Goal: Information Seeking & Learning: Understand process/instructions

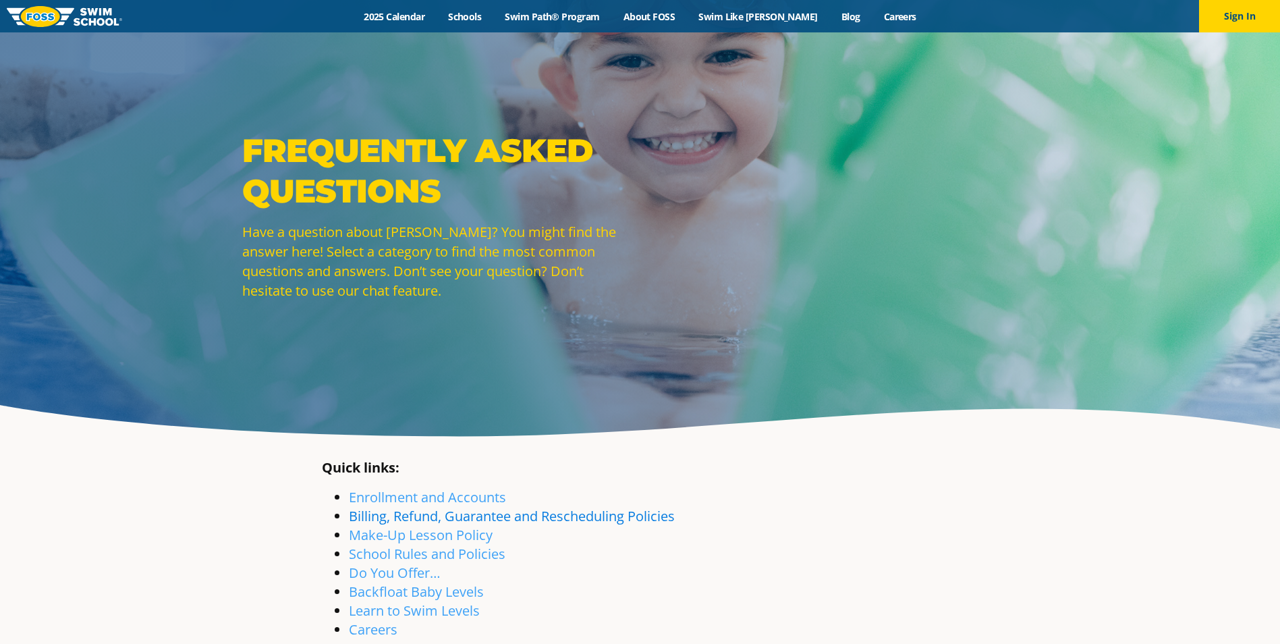
click at [542, 521] on link "Billing, Refund, Guarantee and Rescheduling Policies" at bounding box center [512, 516] width 326 height 18
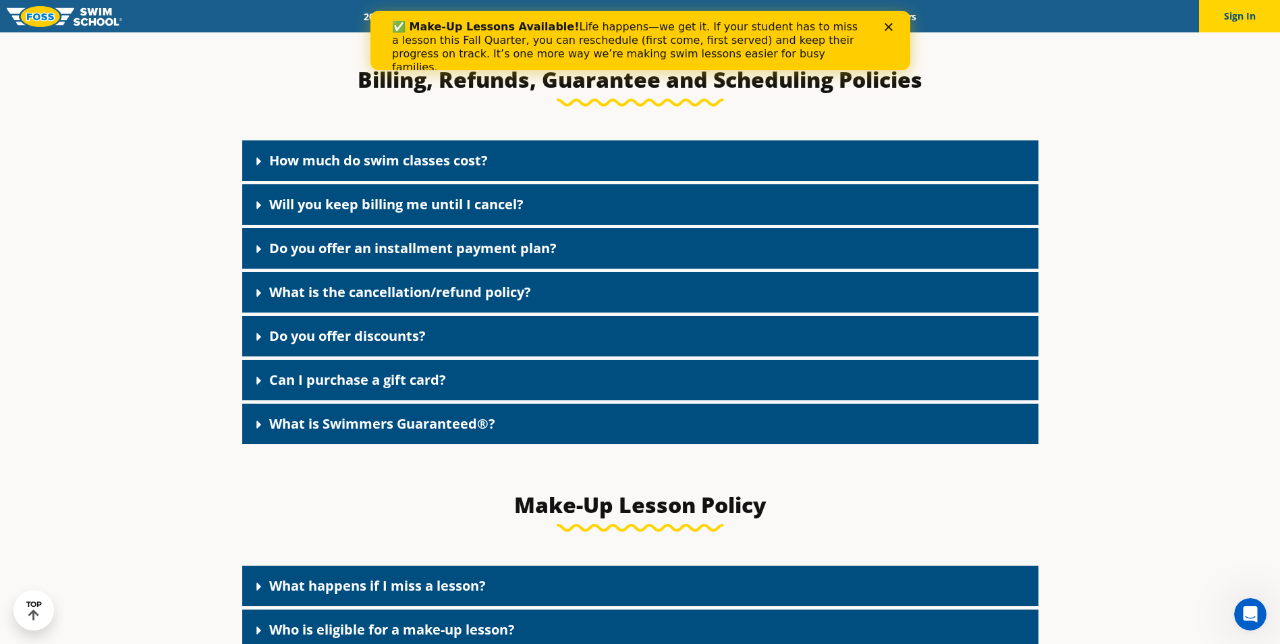
click at [448, 299] on link "What is the cancellation/refund policy?" at bounding box center [400, 292] width 262 height 18
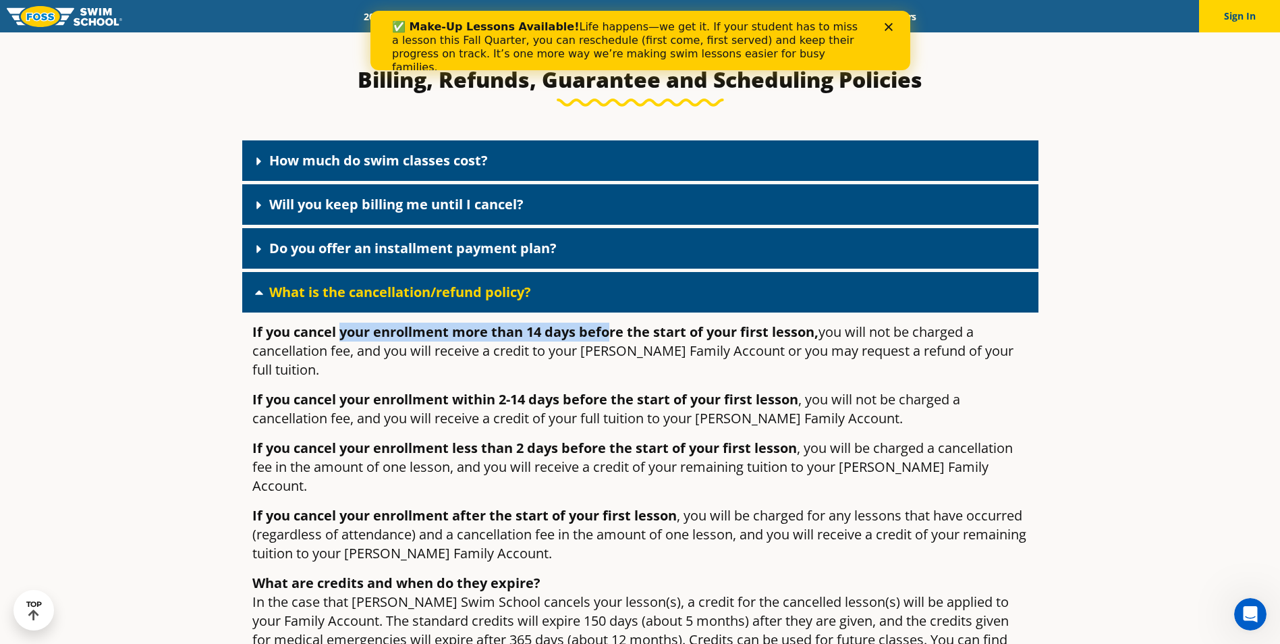
drag, startPoint x: 343, startPoint y: 341, endPoint x: 611, endPoint y: 338, distance: 267.8
click at [611, 338] on strong "If you cancel your enrollment more than 14 days before the start of your first …" at bounding box center [535, 331] width 566 height 18
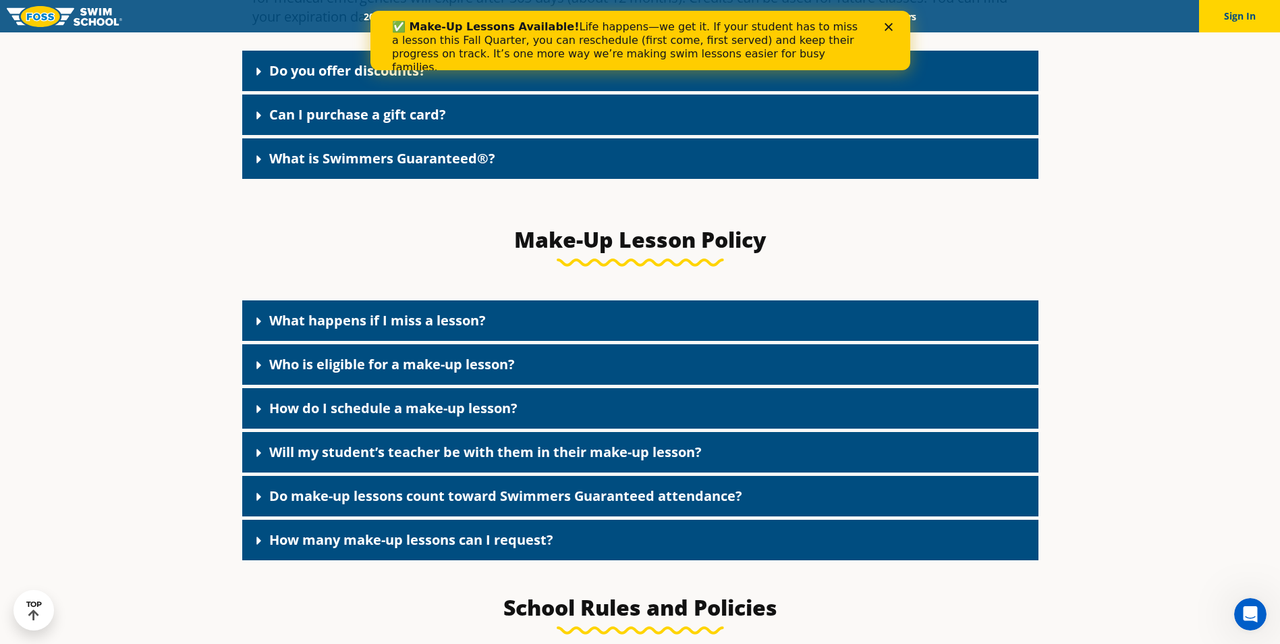
scroll to position [1842, 0]
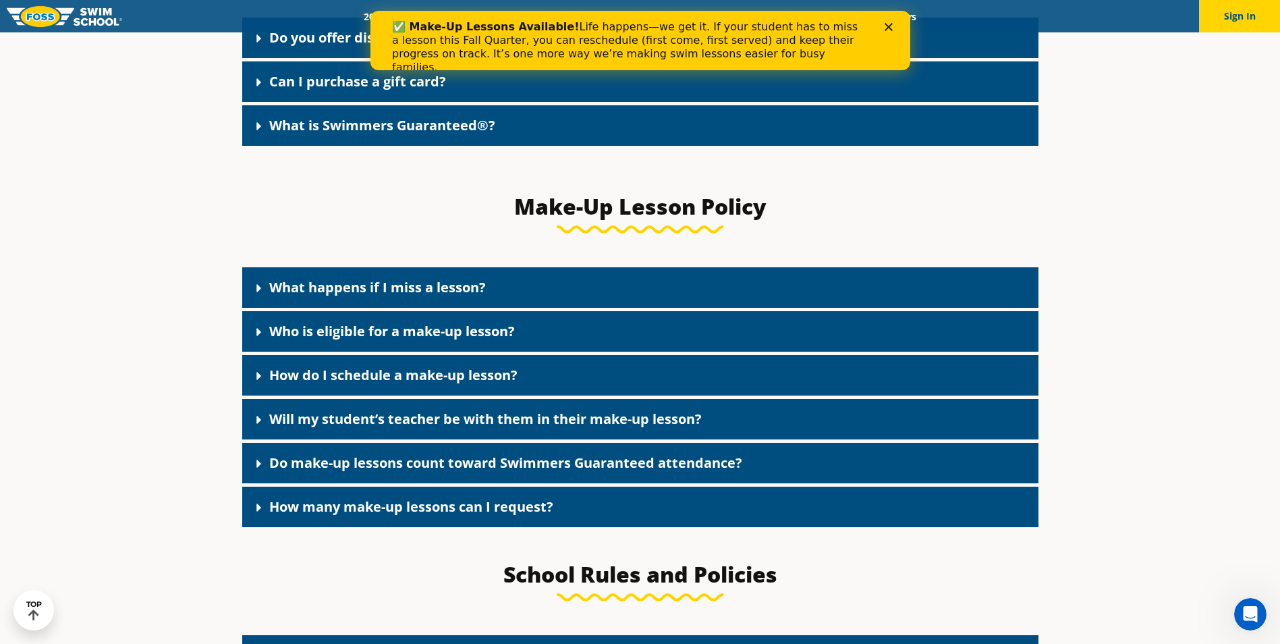
click at [433, 278] on link "What happens if I miss a lesson?" at bounding box center [377, 287] width 217 height 18
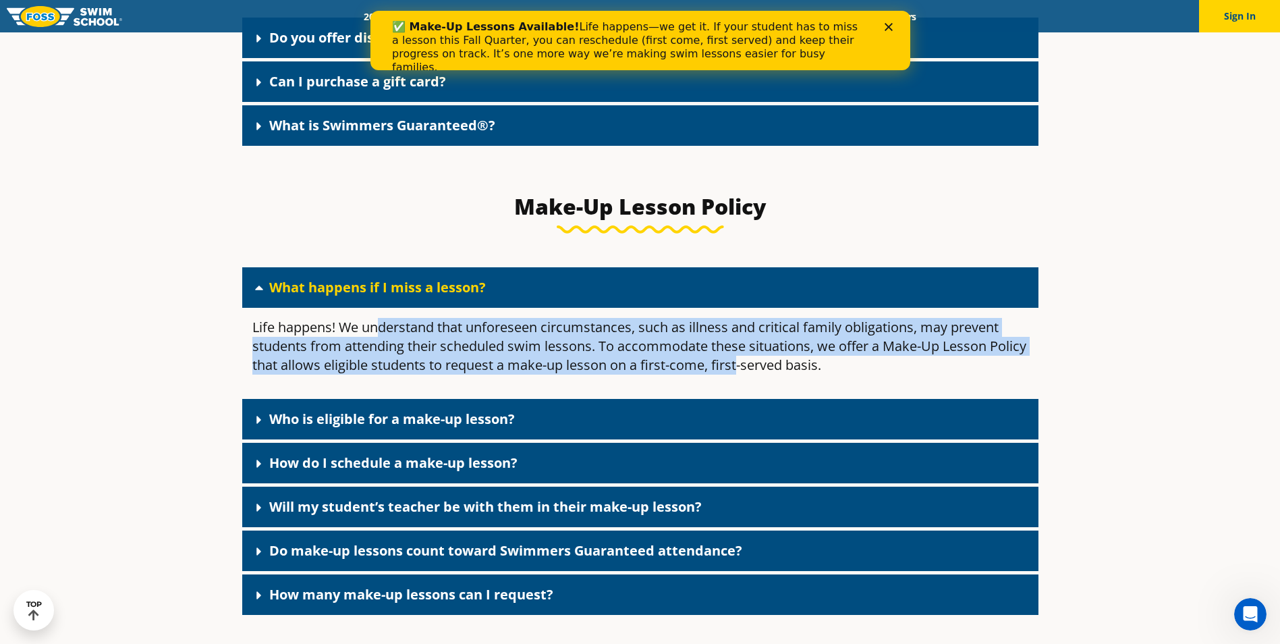
drag, startPoint x: 435, startPoint y: 312, endPoint x: 776, endPoint y: 356, distance: 343.5
click at [776, 356] on p "Life happens! We understand that unforeseen circumstances, such as illness and …" at bounding box center [640, 346] width 776 height 57
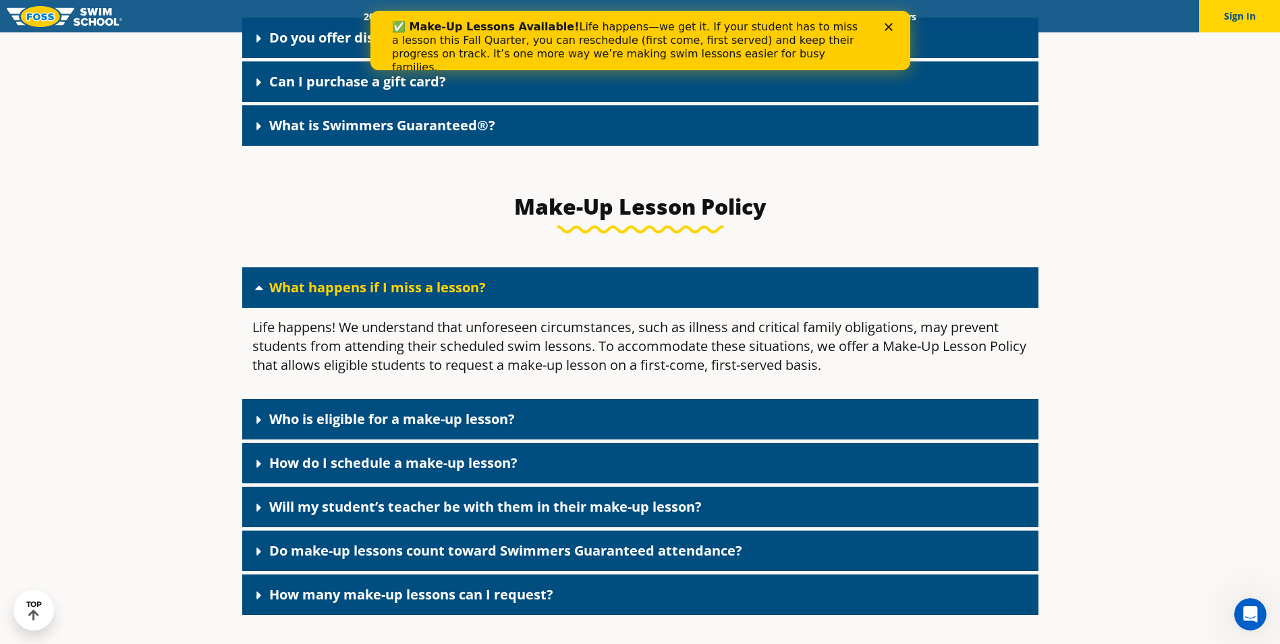
click at [447, 409] on link "Who is eligible for a make-up lesson?" at bounding box center [392, 418] width 246 height 18
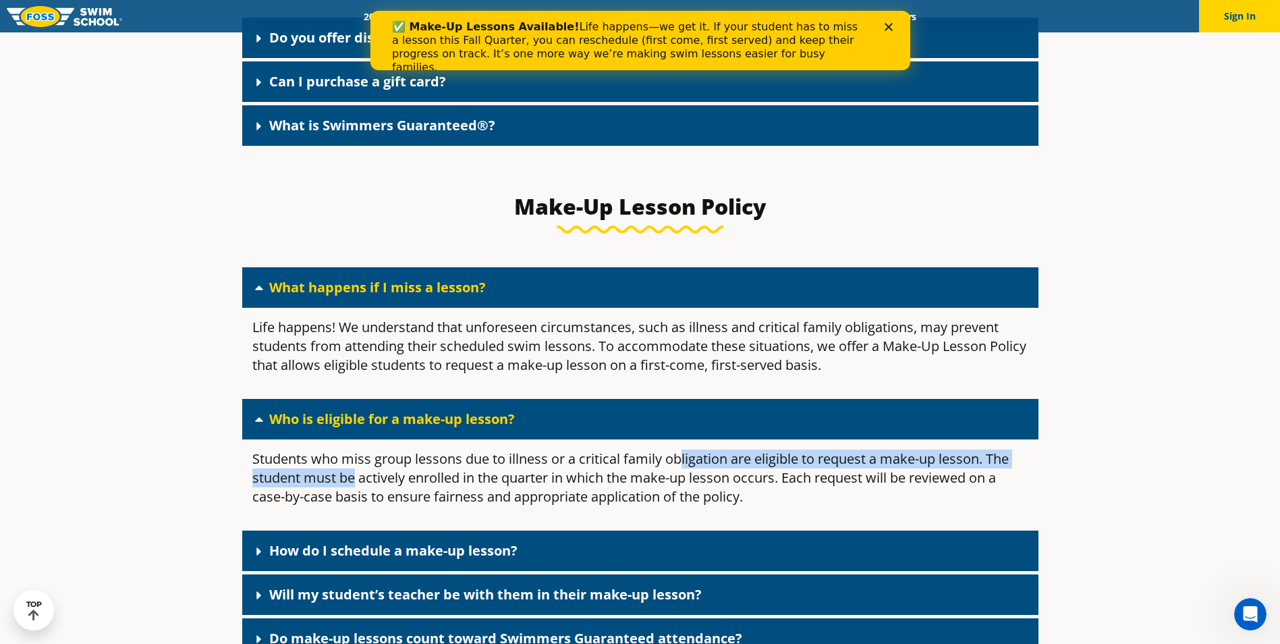
drag, startPoint x: 362, startPoint y: 456, endPoint x: 680, endPoint y: 446, distance: 318.6
click at [680, 449] on p "Students who miss group lessons due to illness or a critical family obligation …" at bounding box center [640, 477] width 776 height 57
drag, startPoint x: 521, startPoint y: 451, endPoint x: 964, endPoint y: 441, distance: 442.7
click at [964, 449] on p "Students who miss group lessons due to illness or a critical family obligation …" at bounding box center [640, 477] width 776 height 57
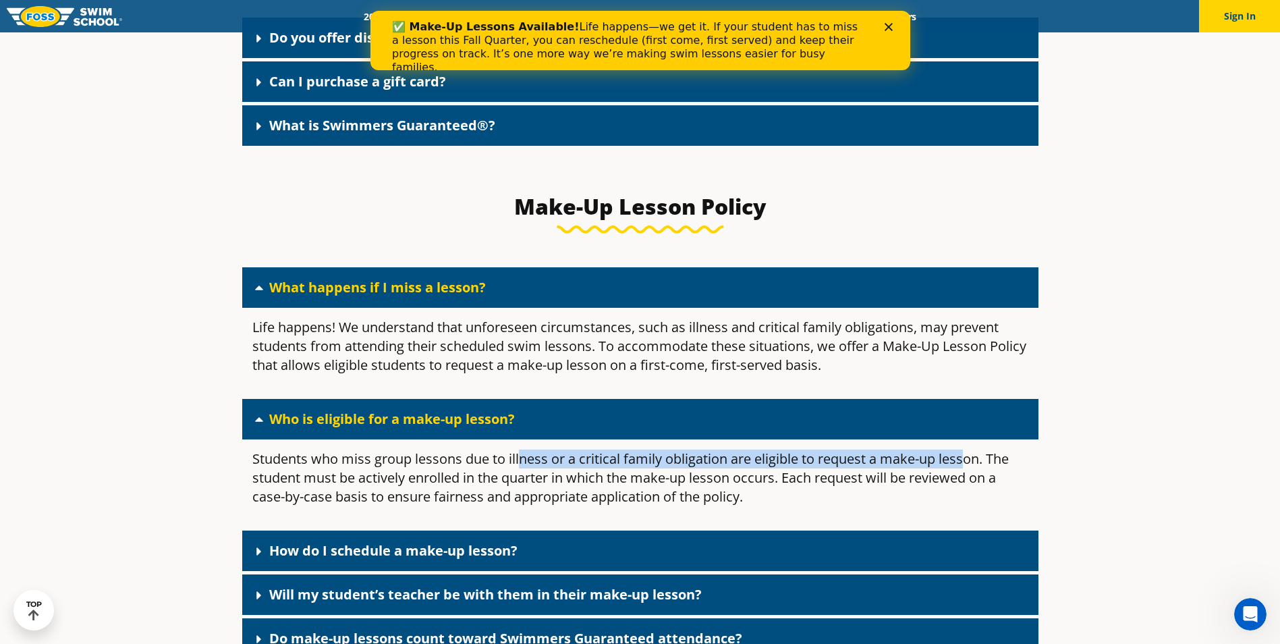
drag, startPoint x: 964, startPoint y: 441, endPoint x: 946, endPoint y: 440, distance: 17.6
click at [964, 449] on p "Students who miss group lessons due to illness or a critical family obligation …" at bounding box center [640, 477] width 776 height 57
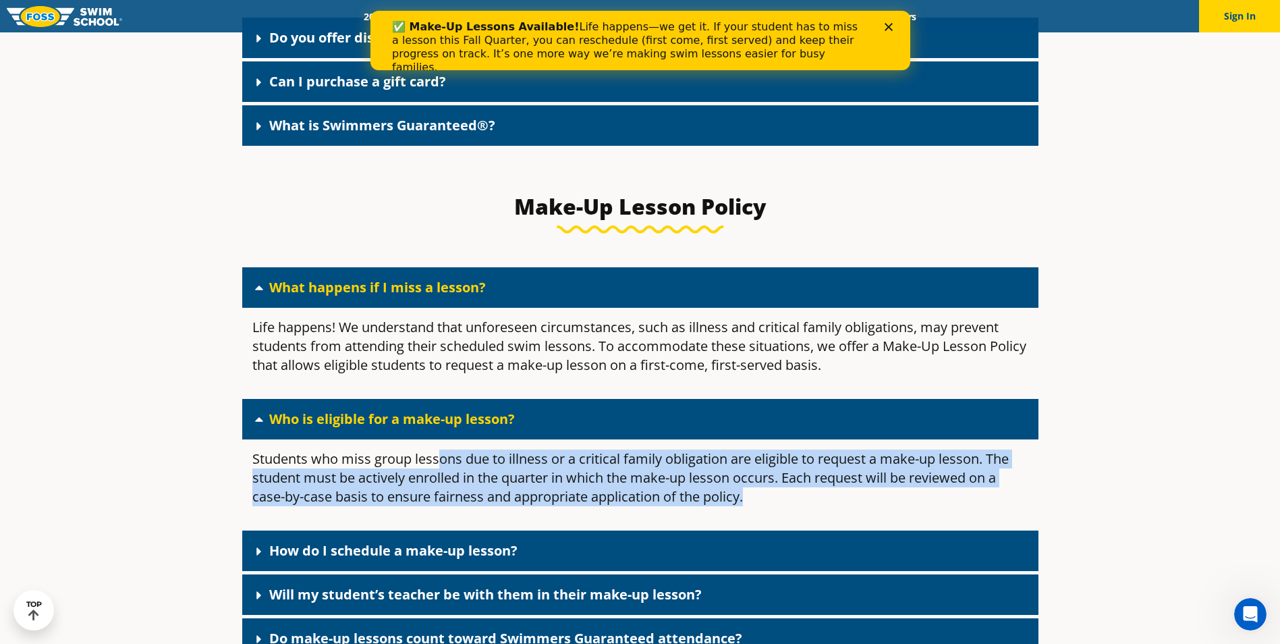
drag, startPoint x: 546, startPoint y: 445, endPoint x: 907, endPoint y: 486, distance: 363.9
click at [907, 486] on p "Students who miss group lessons due to illness or a critical family obligation …" at bounding box center [640, 477] width 776 height 57
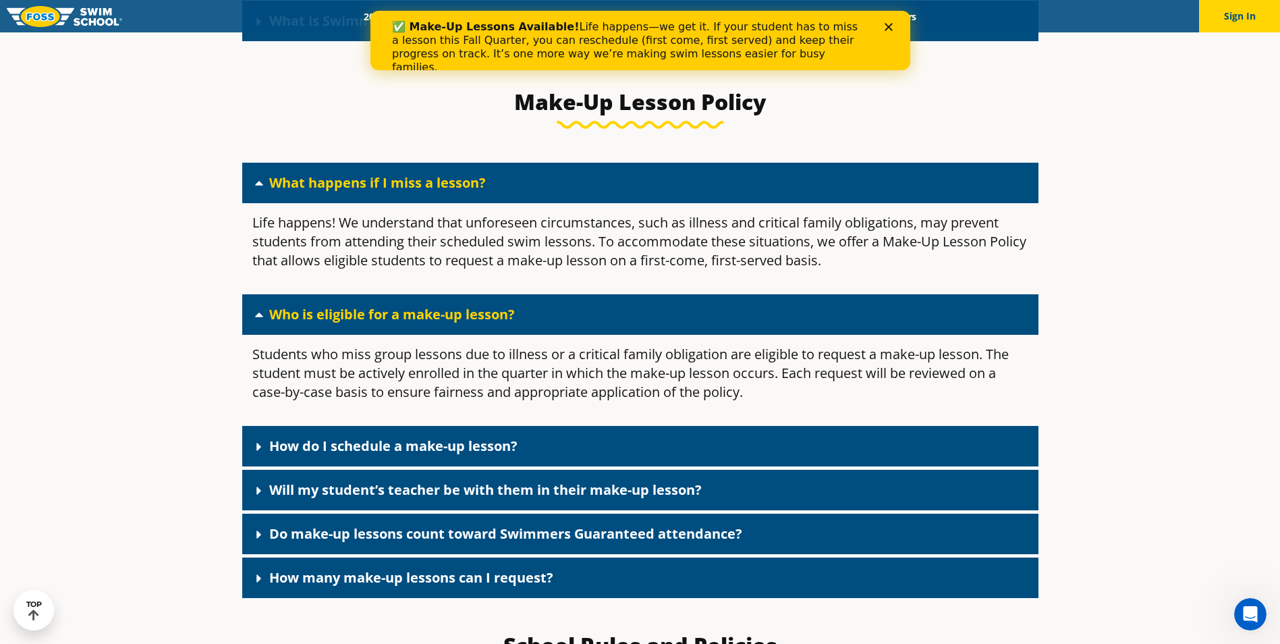
scroll to position [1977, 0]
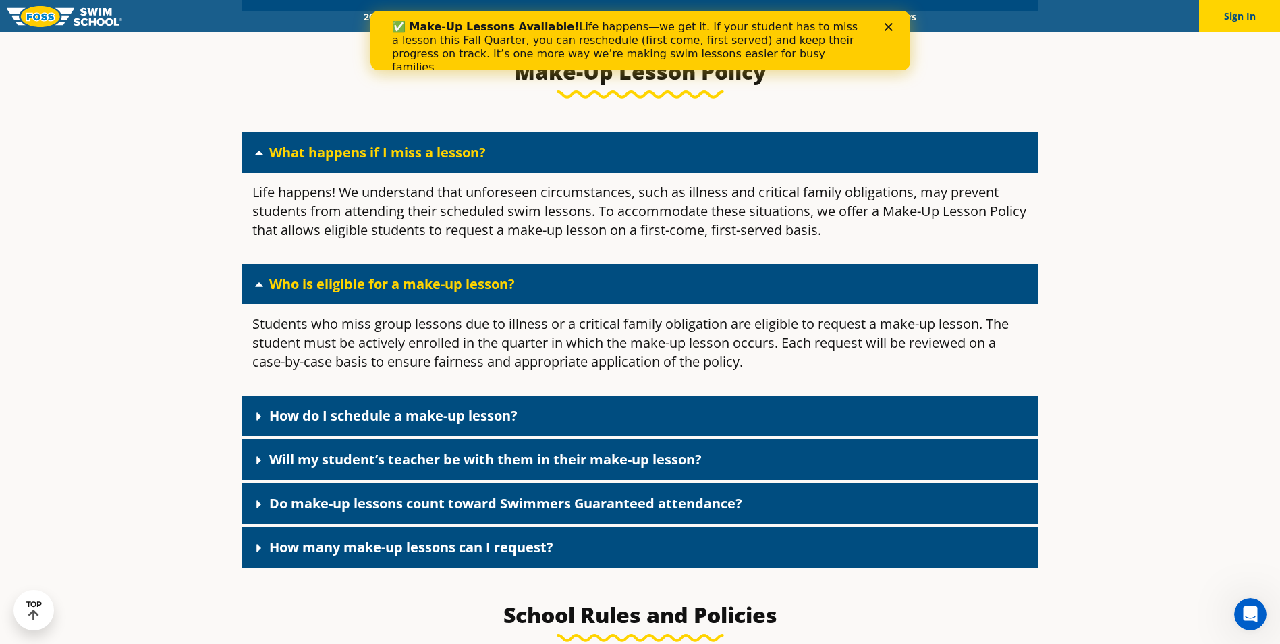
click at [419, 406] on link "How do I schedule a make-up lesson?" at bounding box center [393, 415] width 248 height 18
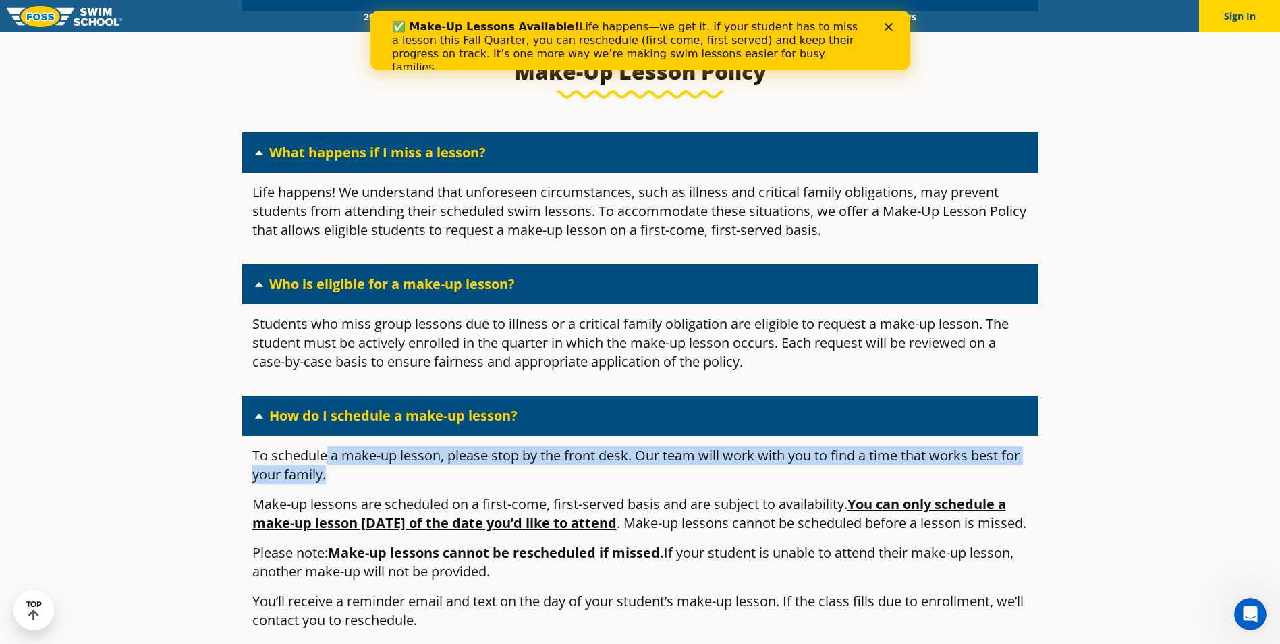
drag, startPoint x: 324, startPoint y: 443, endPoint x: 1005, endPoint y: 453, distance: 680.1
click at [1005, 453] on p "To schedule a make-up lesson, please stop by the front desk. Our team will work…" at bounding box center [640, 465] width 776 height 38
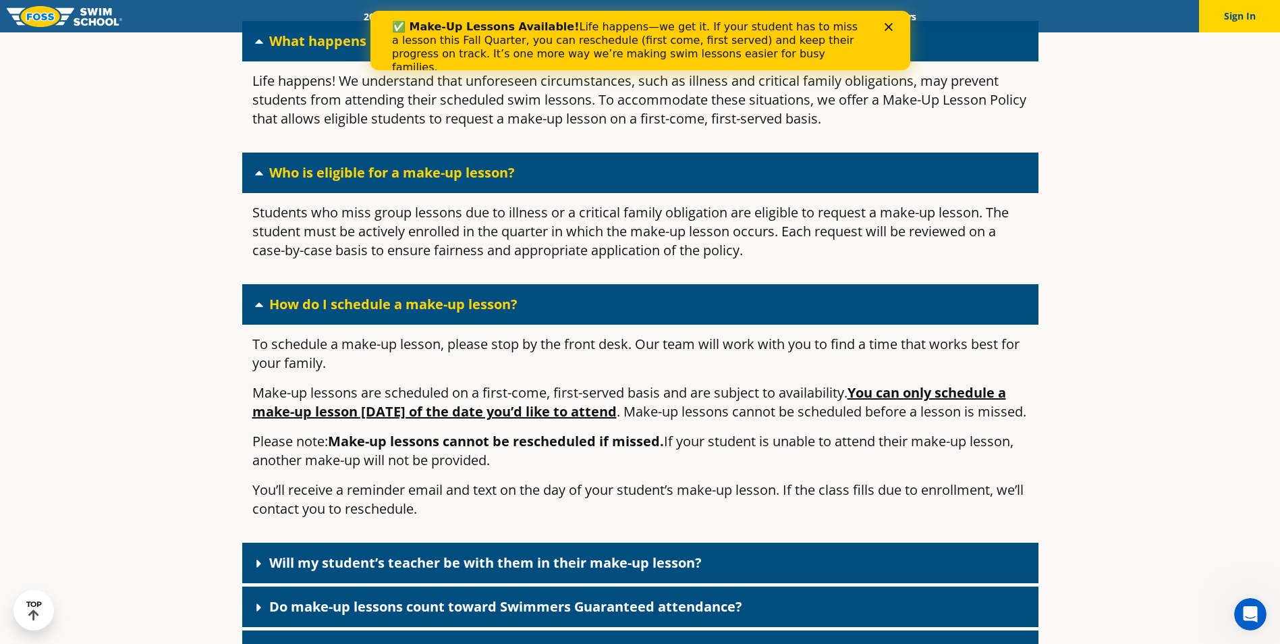
scroll to position [2112, 0]
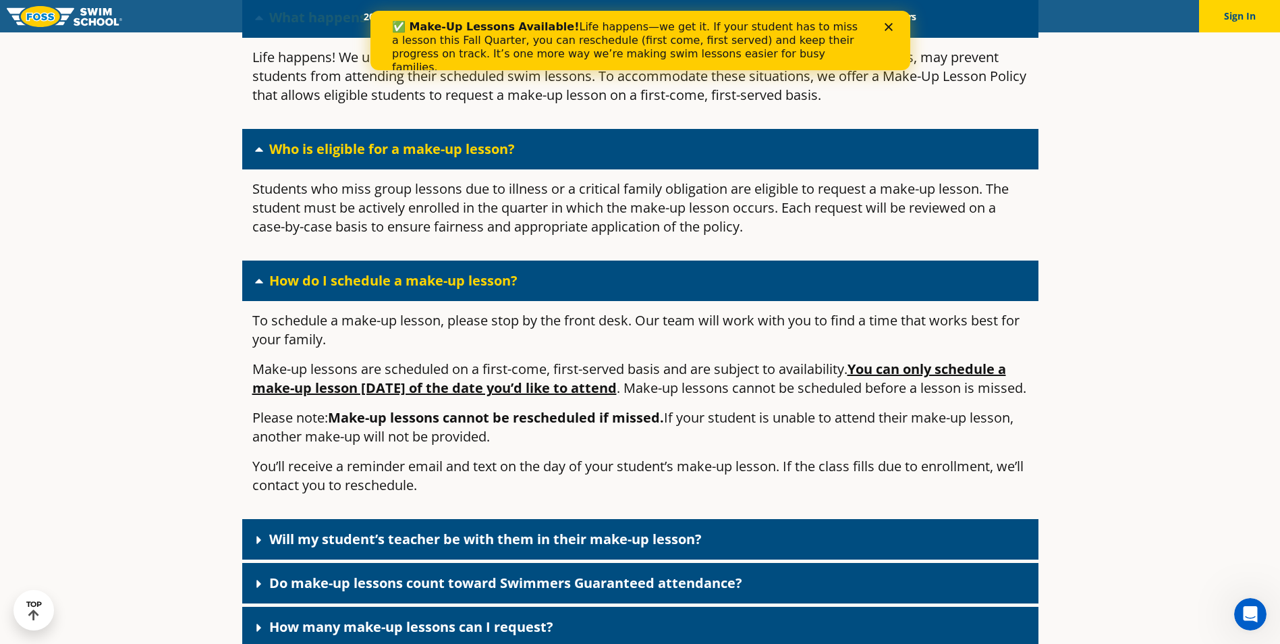
drag, startPoint x: 370, startPoint y: 370, endPoint x: 1031, endPoint y: 439, distance: 664.7
click at [1031, 439] on div "To schedule a make-up lesson, please stop by the front desk. Our team will work…" at bounding box center [640, 408] width 796 height 215
drag, startPoint x: 490, startPoint y: 414, endPoint x: 927, endPoint y: 416, distance: 436.5
click at [927, 416] on p "Please note: Make-up lessons cannot be rescheduled if missed. If your student i…" at bounding box center [640, 427] width 776 height 38
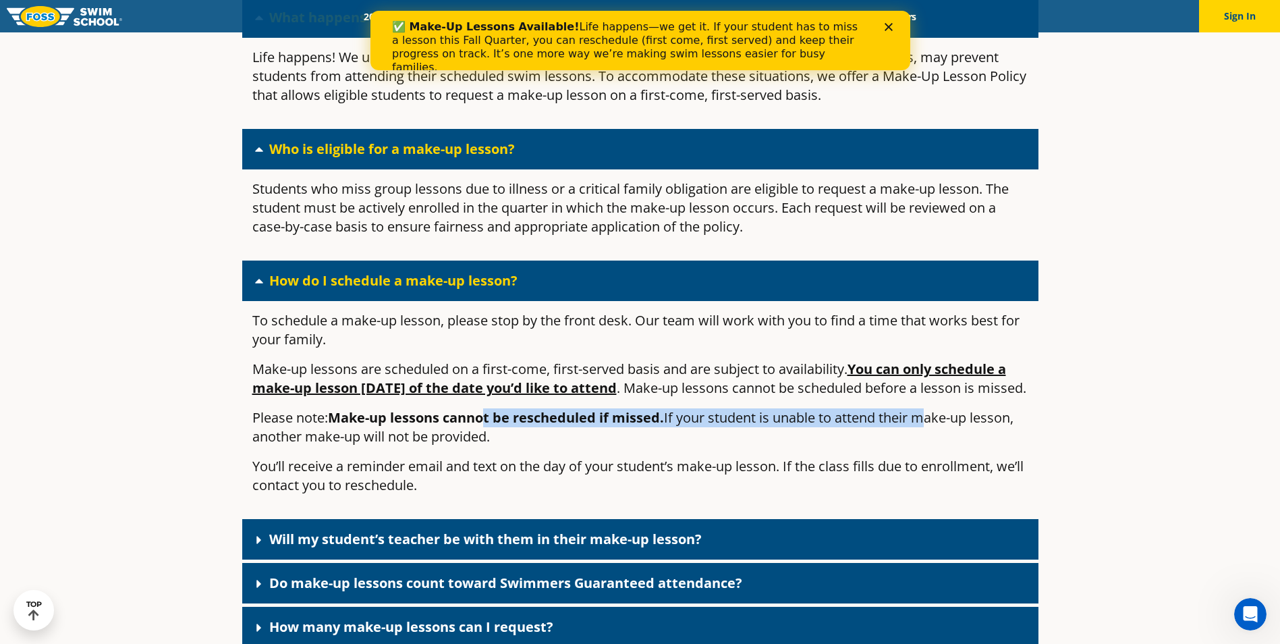
click at [927, 416] on p "Please note: Make-up lessons cannot be rescheduled if missed. If your student i…" at bounding box center [640, 427] width 776 height 38
drag, startPoint x: 863, startPoint y: 418, endPoint x: 861, endPoint y: 449, distance: 31.1
click at [861, 446] on p "Please note: Make-up lessons cannot be rescheduled if missed. If your student i…" at bounding box center [640, 427] width 776 height 38
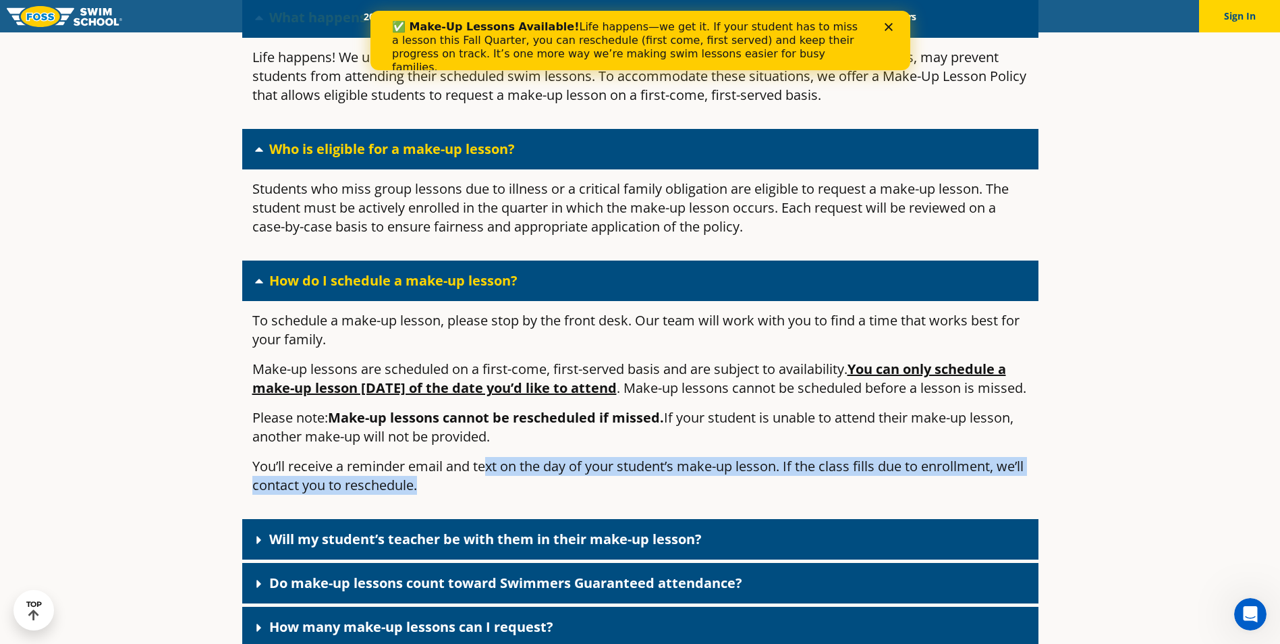
drag, startPoint x: 491, startPoint y: 466, endPoint x: 835, endPoint y: 486, distance: 344.6
click at [835, 486] on p "You’ll receive a reminder email and text on the day of your student’s make-up l…" at bounding box center [640, 476] width 776 height 38
drag, startPoint x: 835, startPoint y: 486, endPoint x: 863, endPoint y: 476, distance: 29.2
click at [863, 476] on p "You’ll receive a reminder email and text on the day of your student’s make-up l…" at bounding box center [640, 476] width 776 height 38
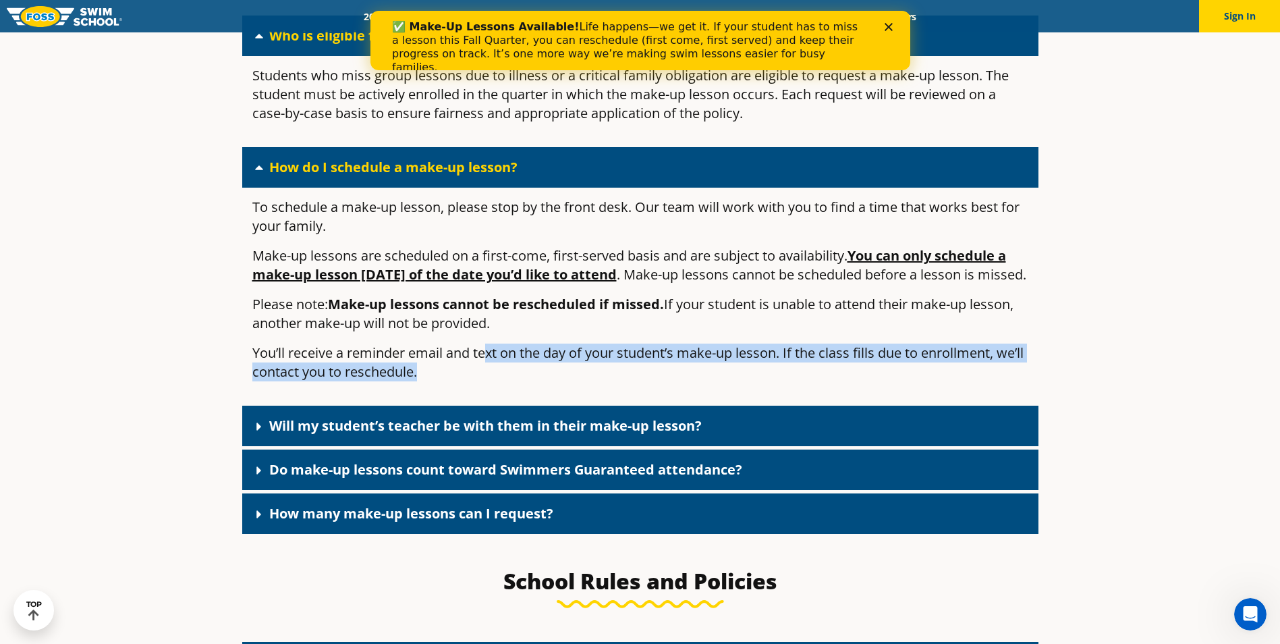
scroll to position [2246, 0]
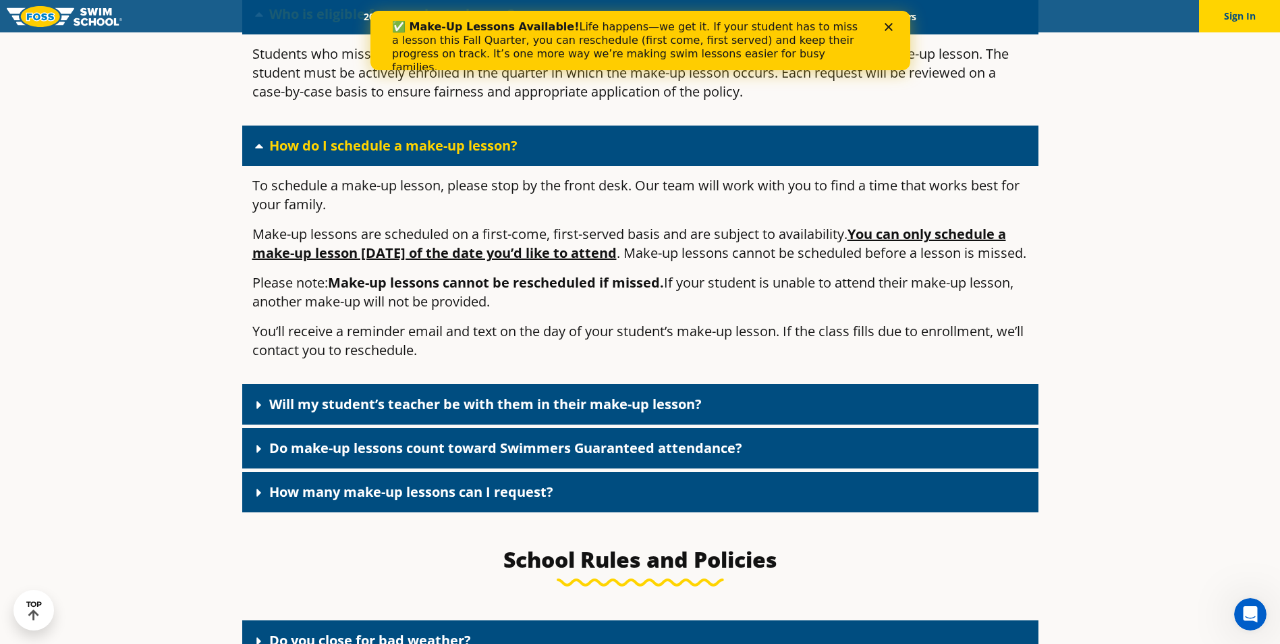
click at [577, 413] on link "Will my student’s teacher be with them in their make-up lesson?" at bounding box center [485, 404] width 432 height 18
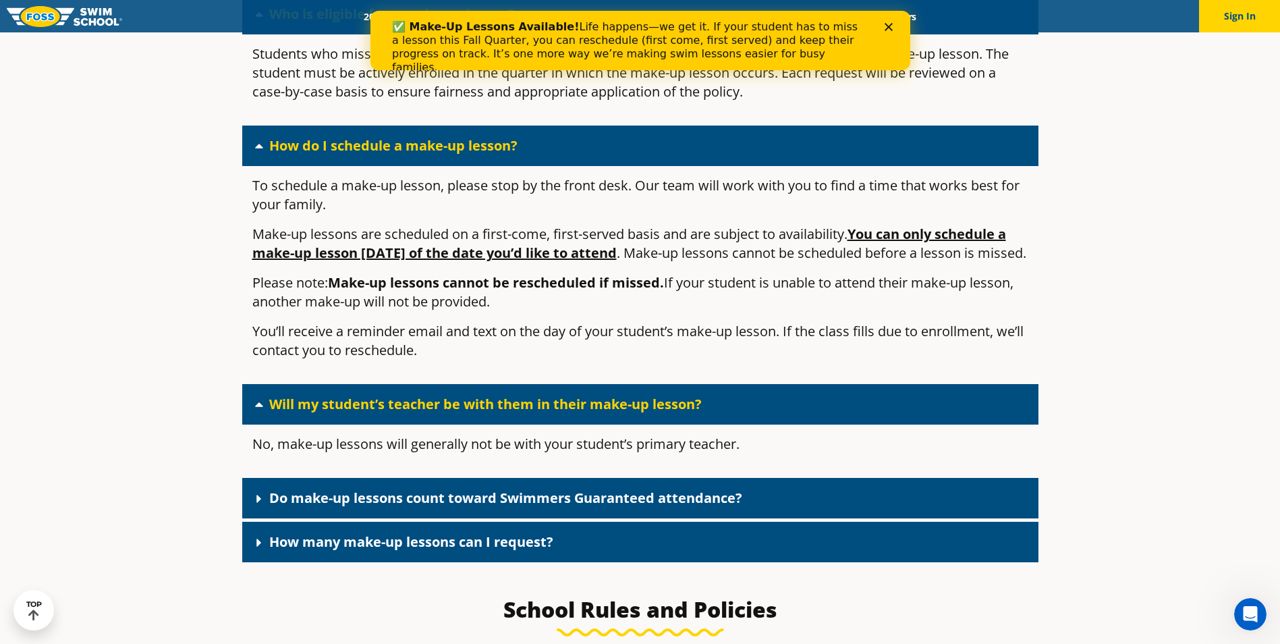
click at [567, 507] on link "Do make-up lessons count toward Swimmers Guaranteed attendance?" at bounding box center [505, 497] width 473 height 18
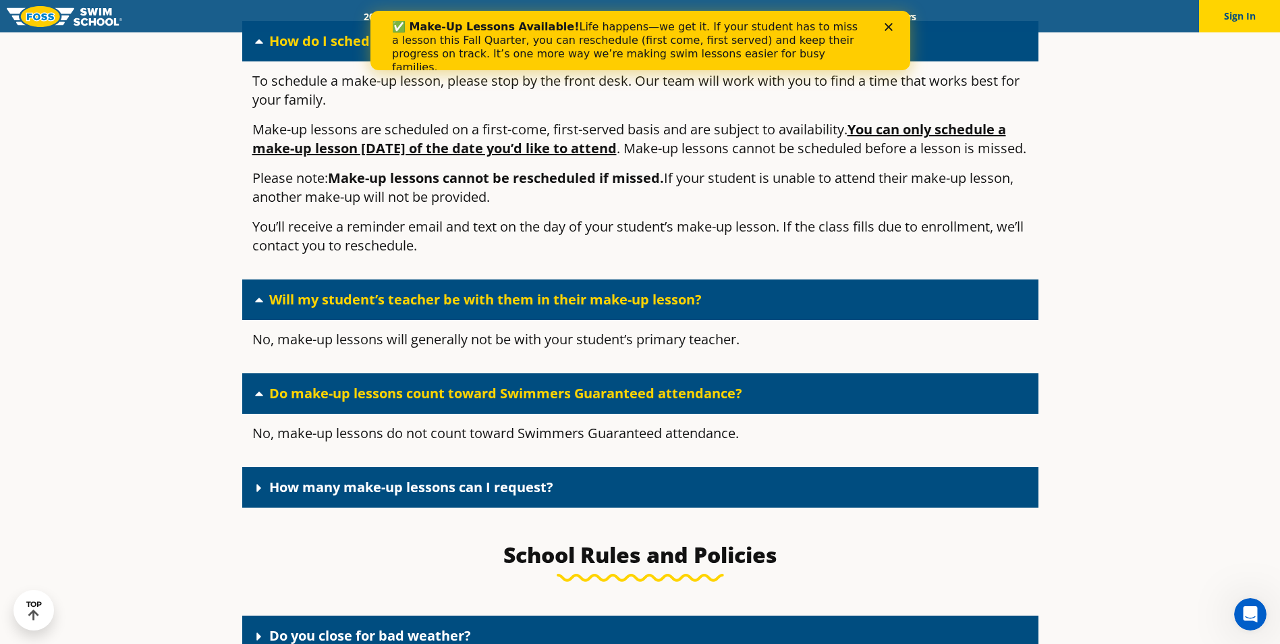
scroll to position [2381, 0]
